Goal: Use online tool/utility: Use online tool/utility

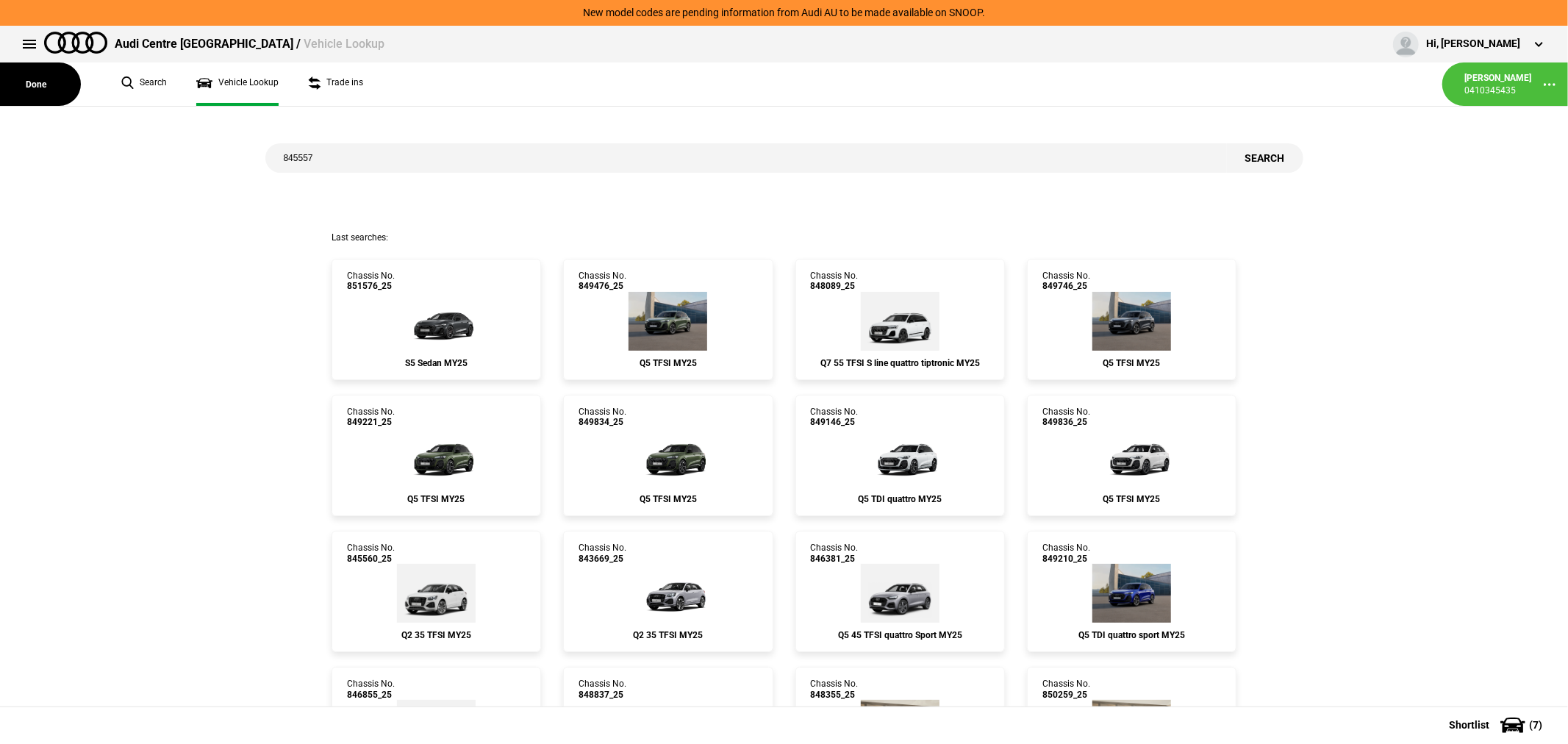
type input "845557"
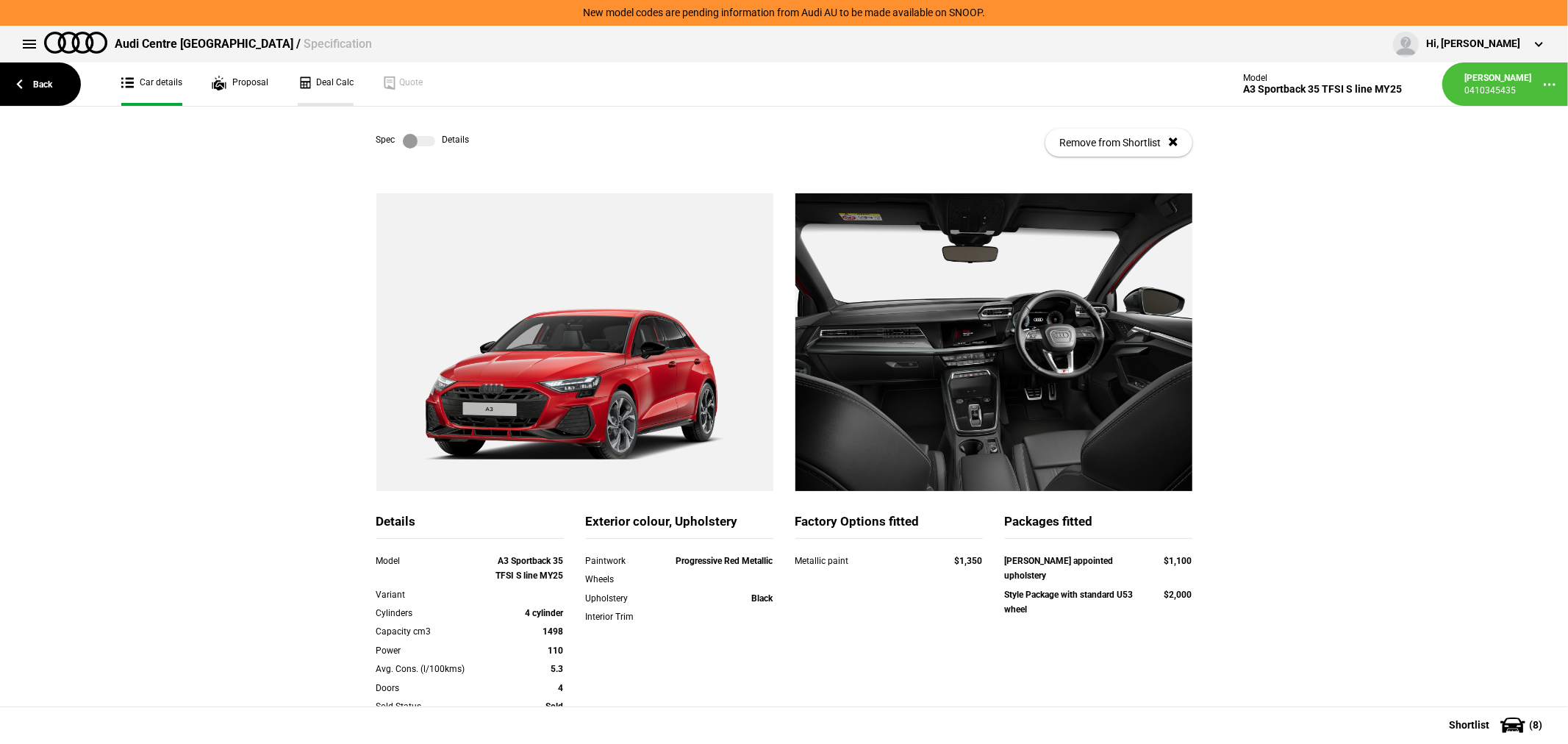
click at [317, 78] on link "Deal Calc" at bounding box center [325, 84] width 56 height 44
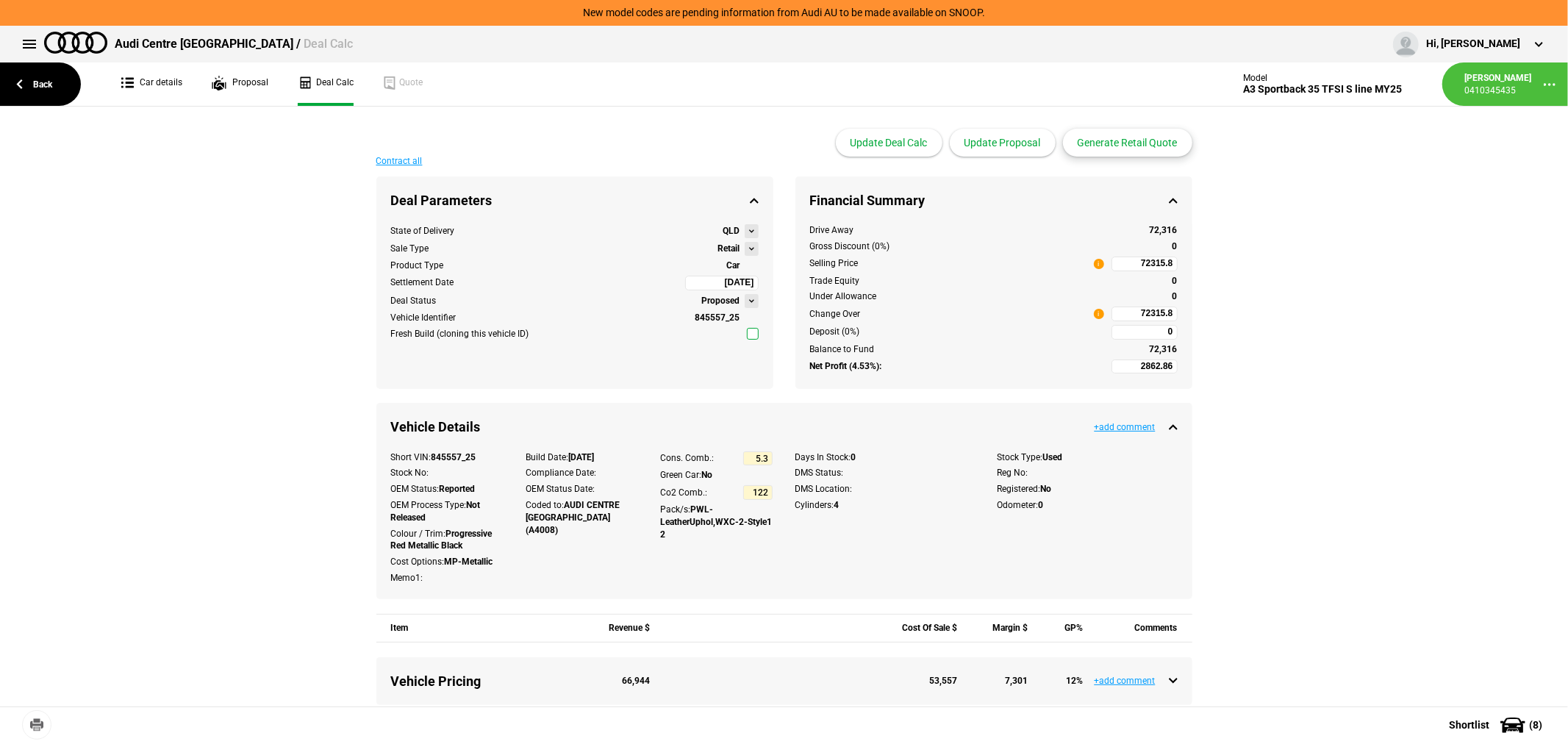
click at [1122, 143] on button "Generate Retail Quote" at bounding box center [1128, 142] width 130 height 28
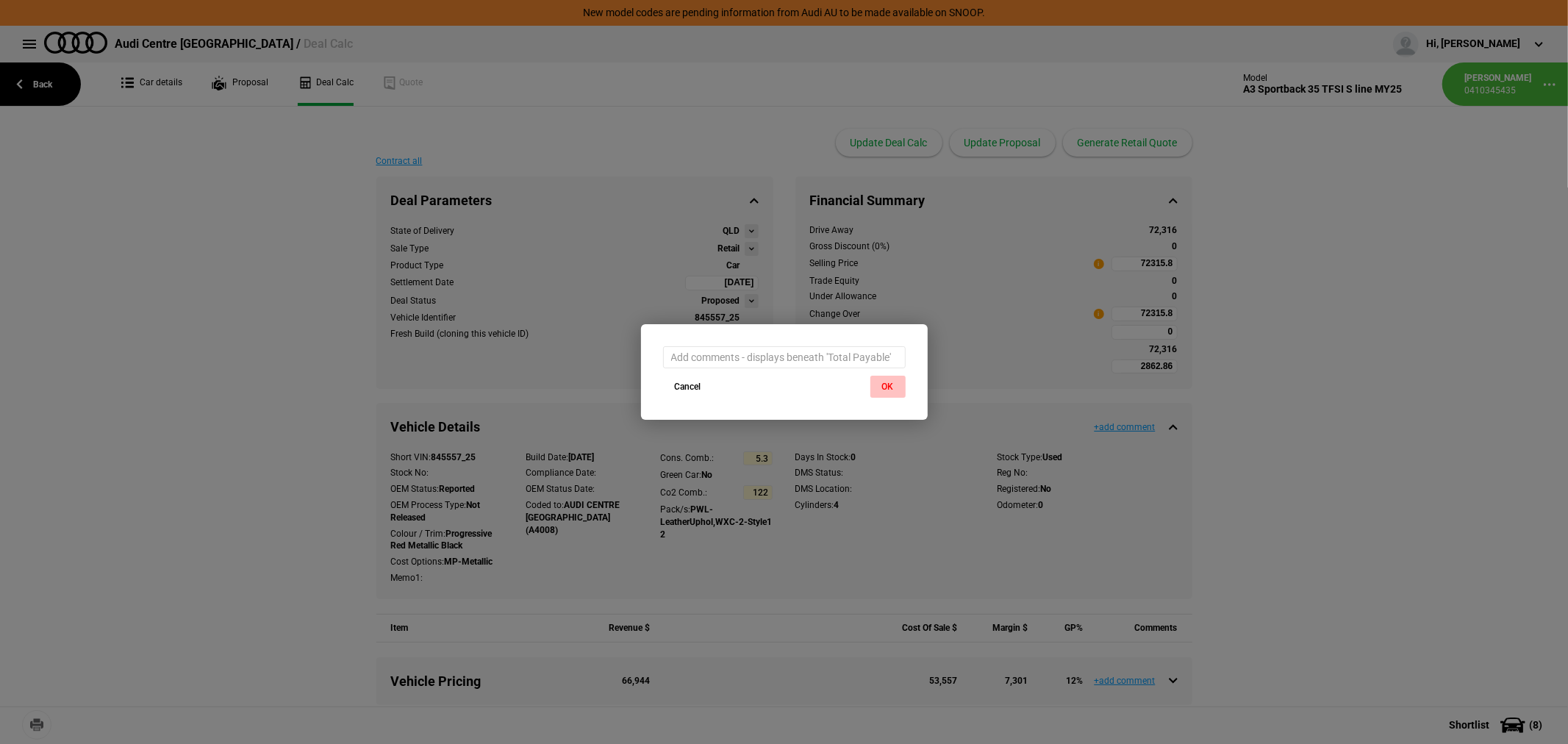
click at [885, 383] on button "OK" at bounding box center [887, 386] width 35 height 22
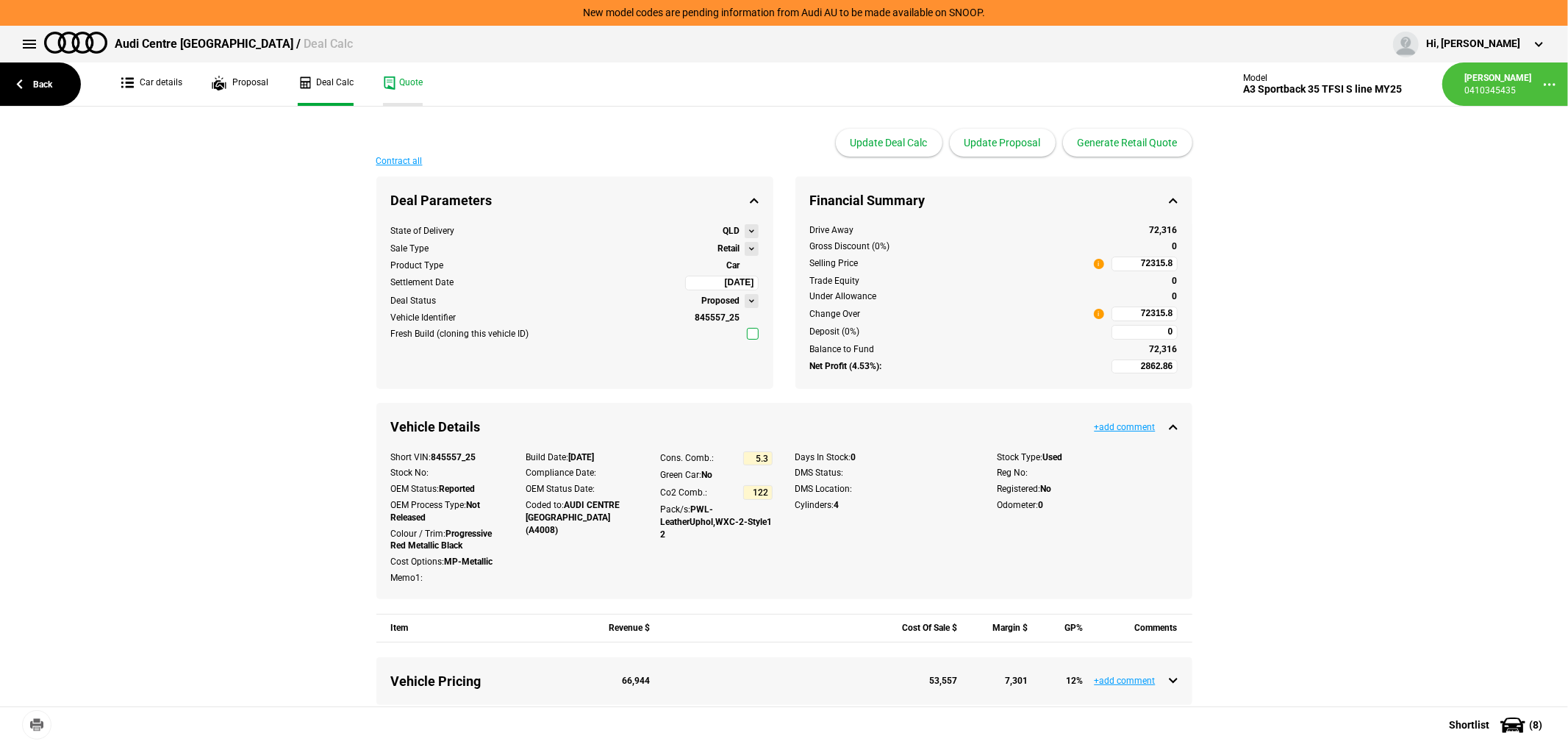
click at [398, 87] on link "Quote" at bounding box center [403, 84] width 39 height 44
click at [39, 85] on link "Back" at bounding box center [40, 84] width 81 height 44
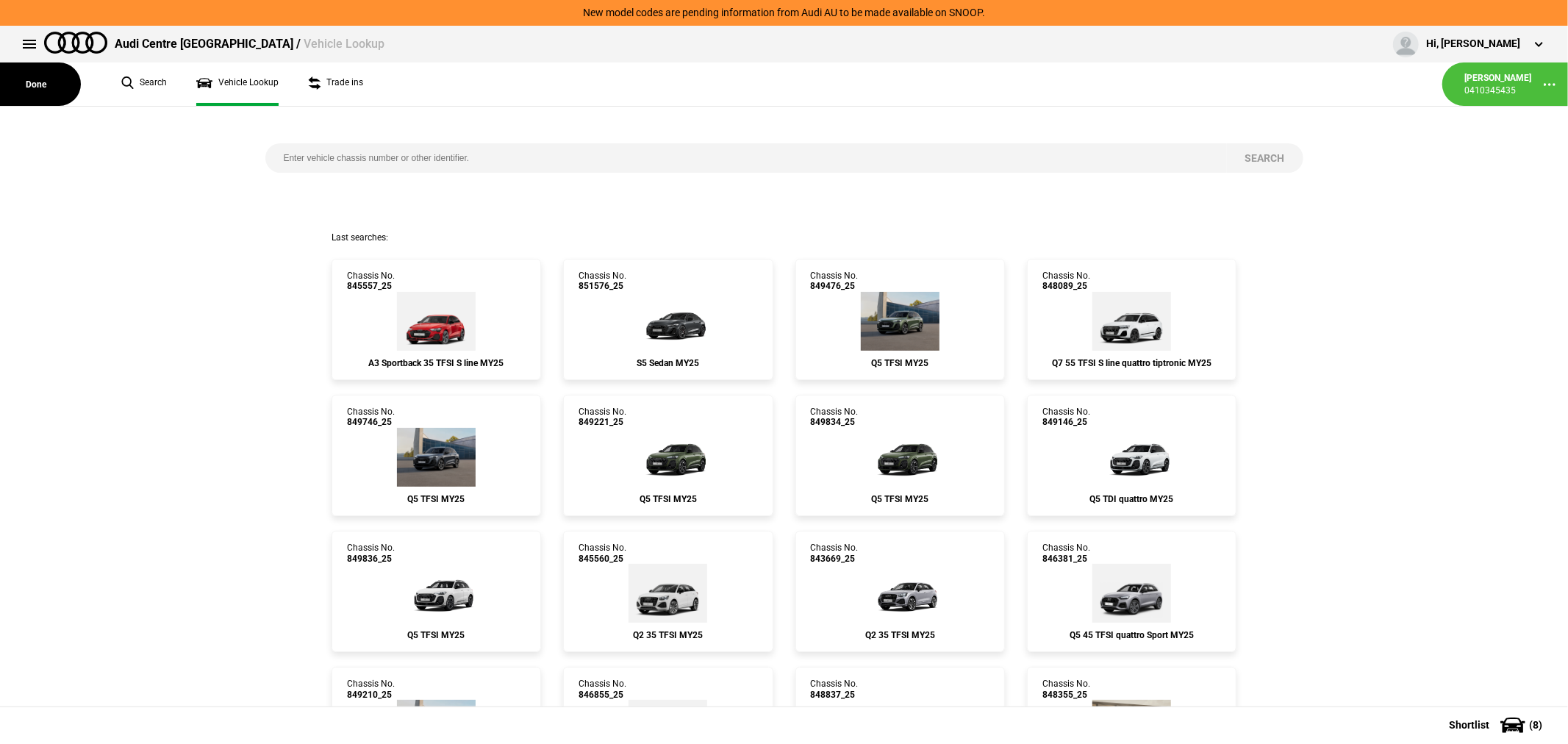
click at [665, 157] on input "search" at bounding box center [746, 157] width 961 height 29
type input "843876"
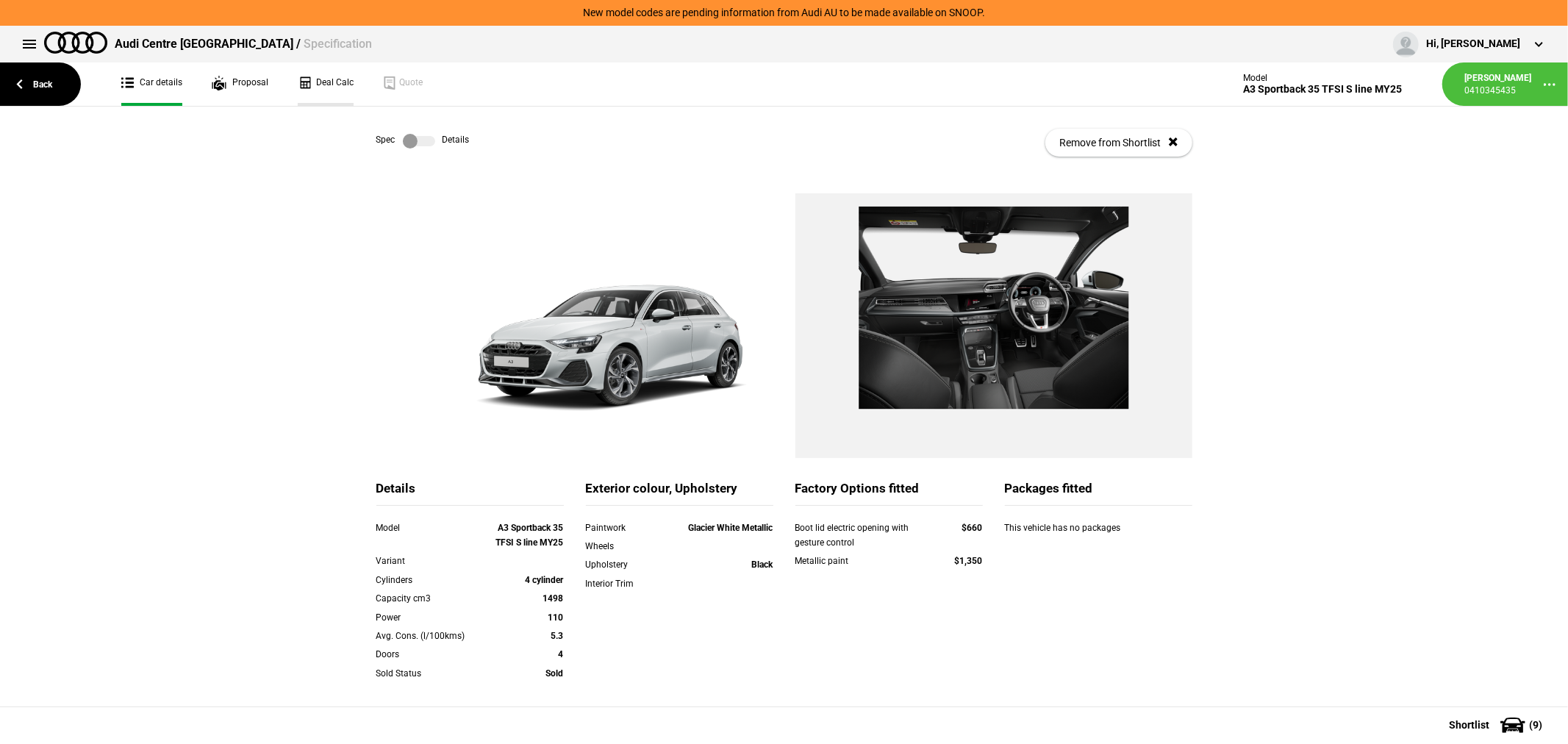
click at [324, 77] on link "Deal Calc" at bounding box center [325, 84] width 56 height 44
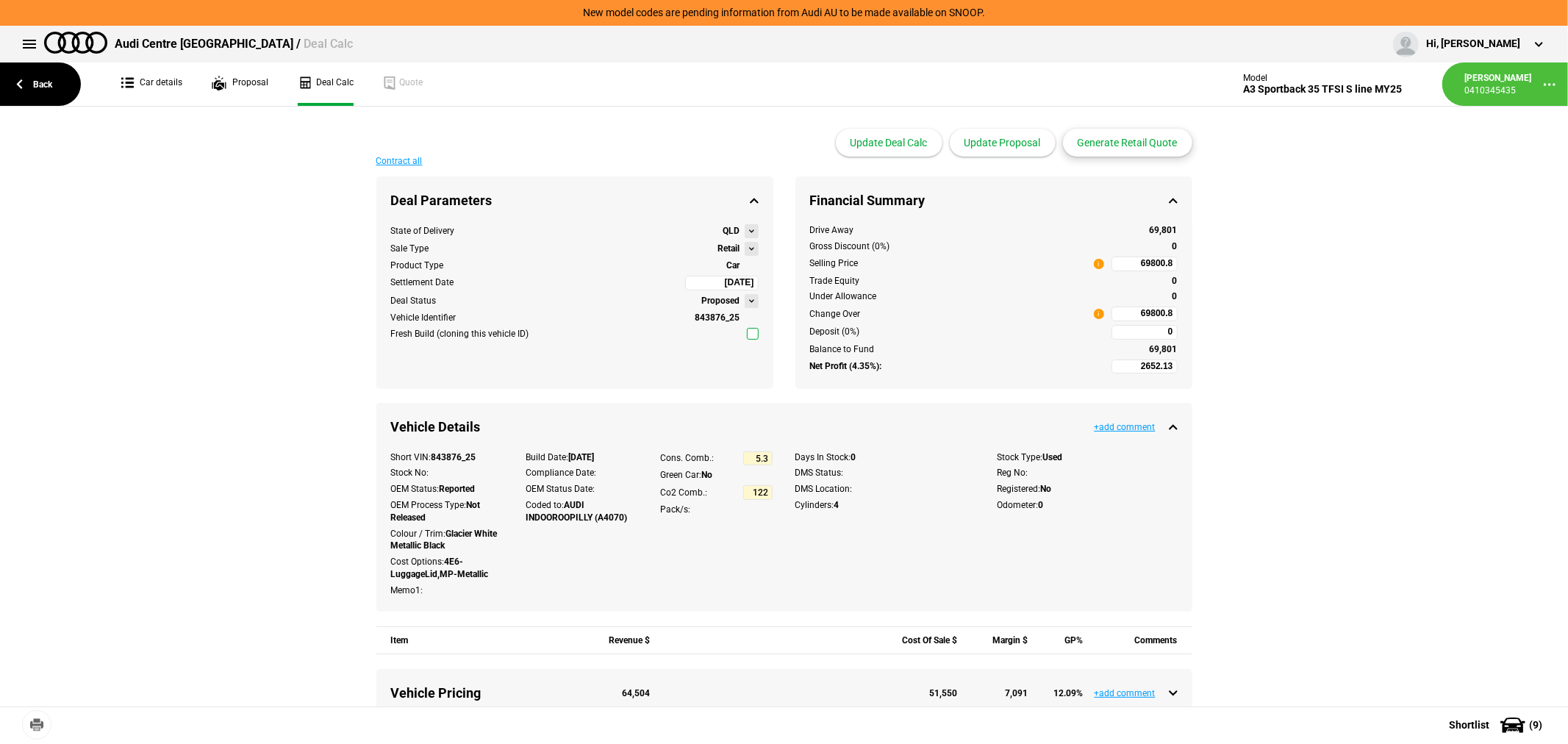
click at [1110, 139] on button "Generate Retail Quote" at bounding box center [1128, 142] width 130 height 28
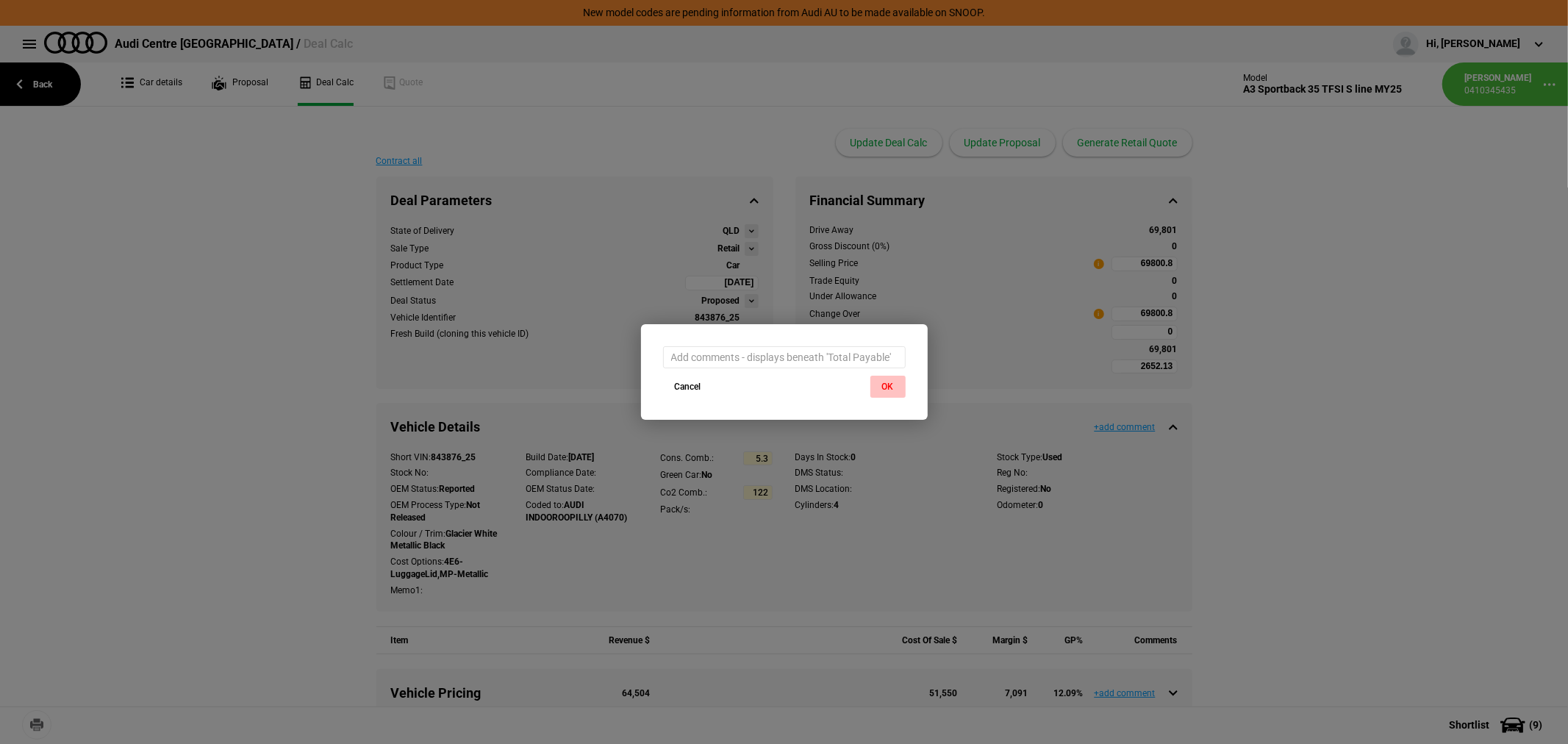
click at [881, 384] on button "OK" at bounding box center [887, 386] width 35 height 22
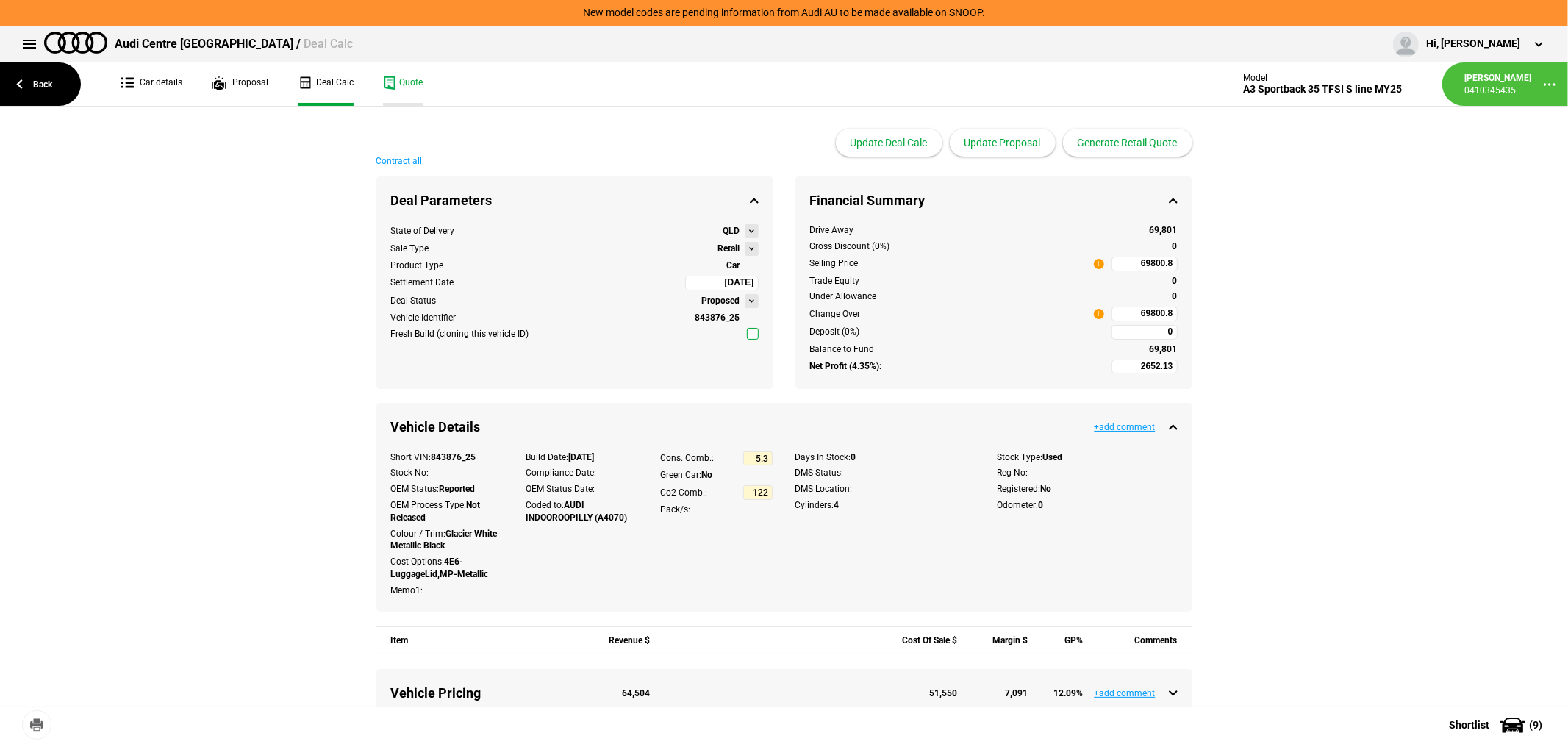
click at [415, 76] on link "Quote" at bounding box center [403, 84] width 39 height 44
